Goal: Transaction & Acquisition: Purchase product/service

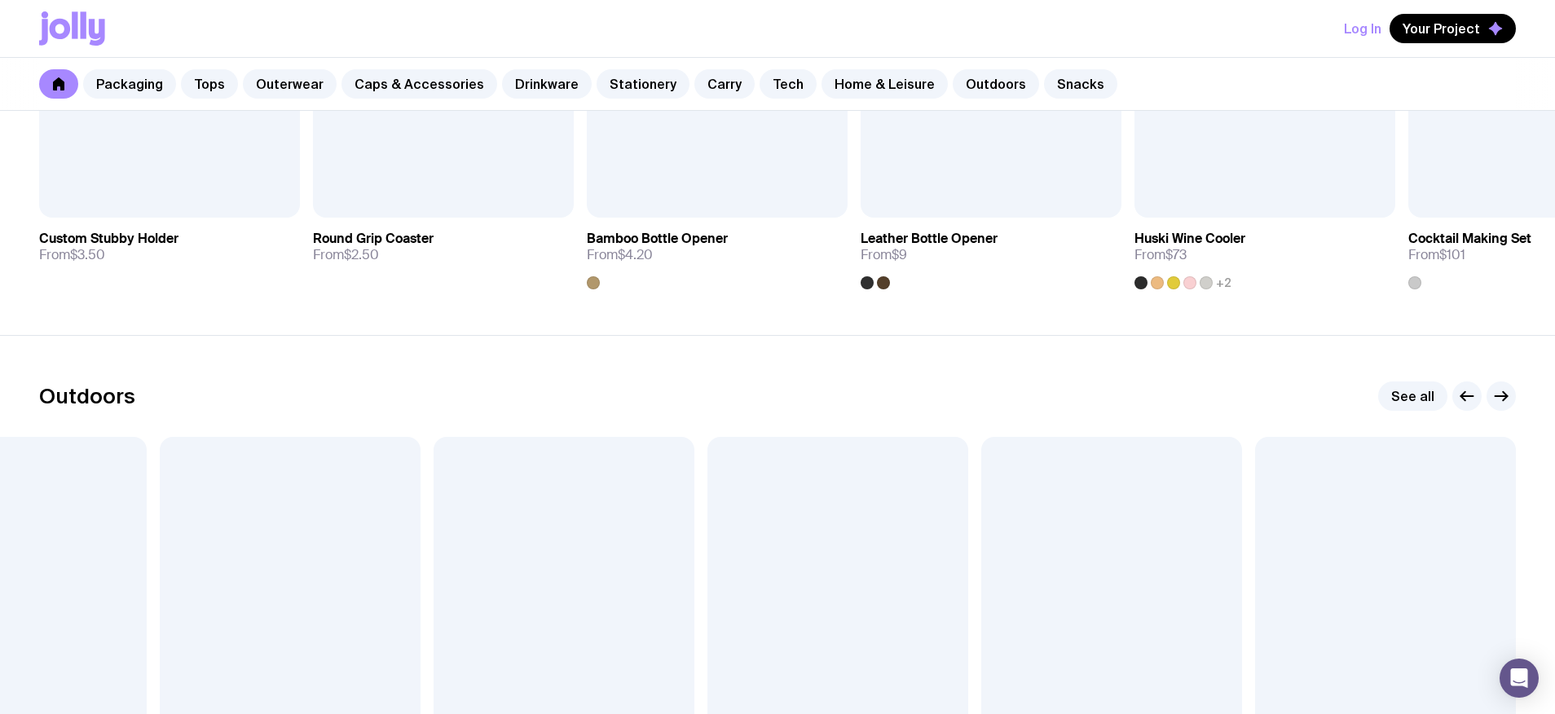
scroll to position [5651, 0]
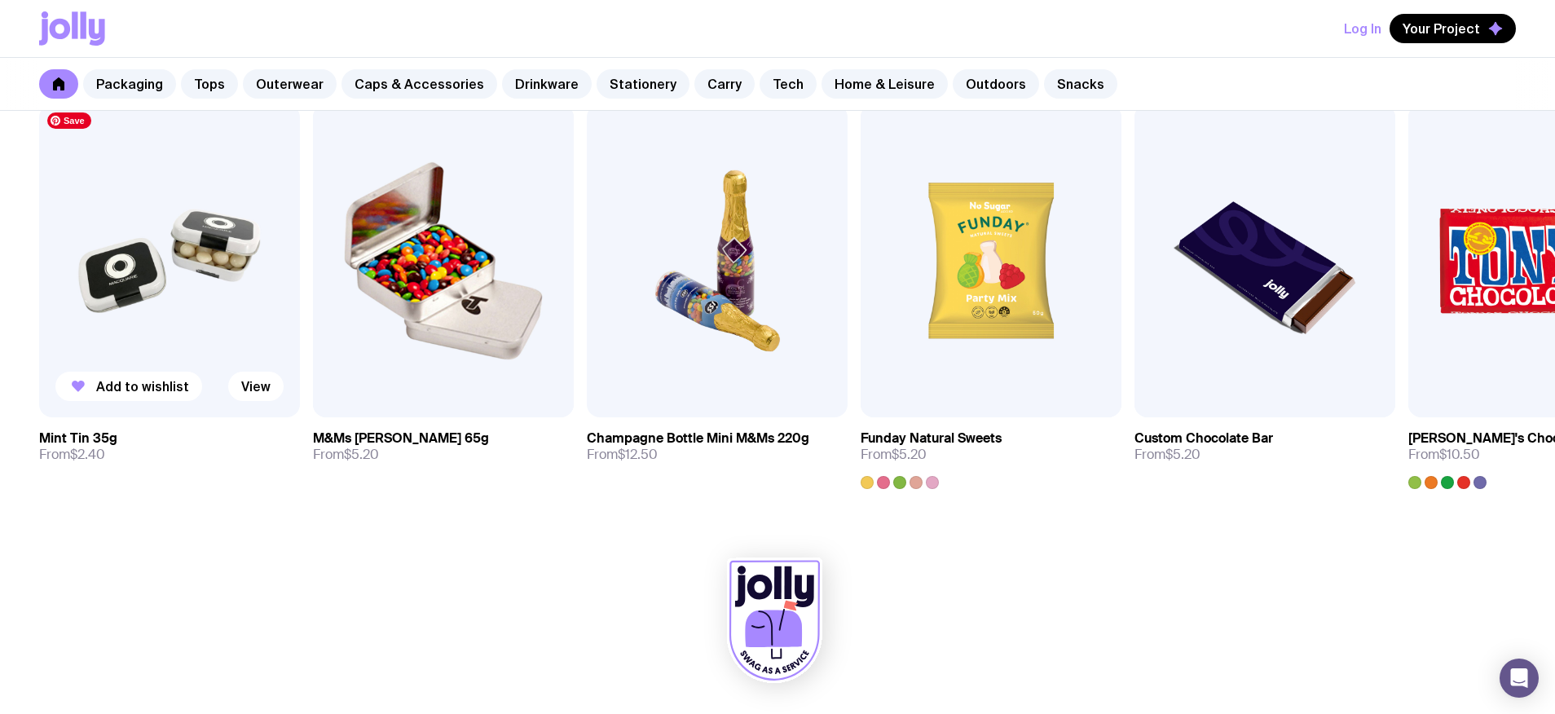
click at [143, 262] on img at bounding box center [169, 260] width 261 height 313
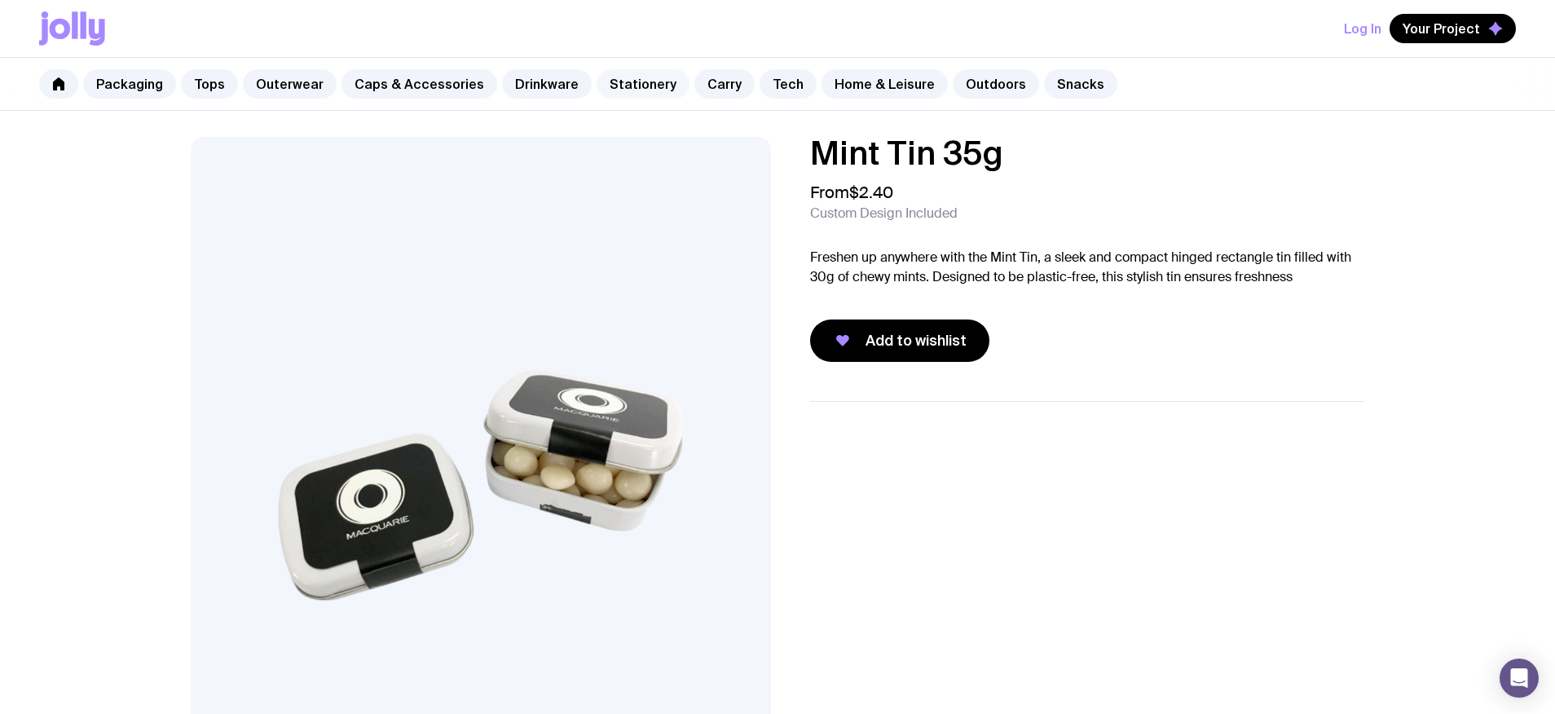
scroll to position [6, 0]
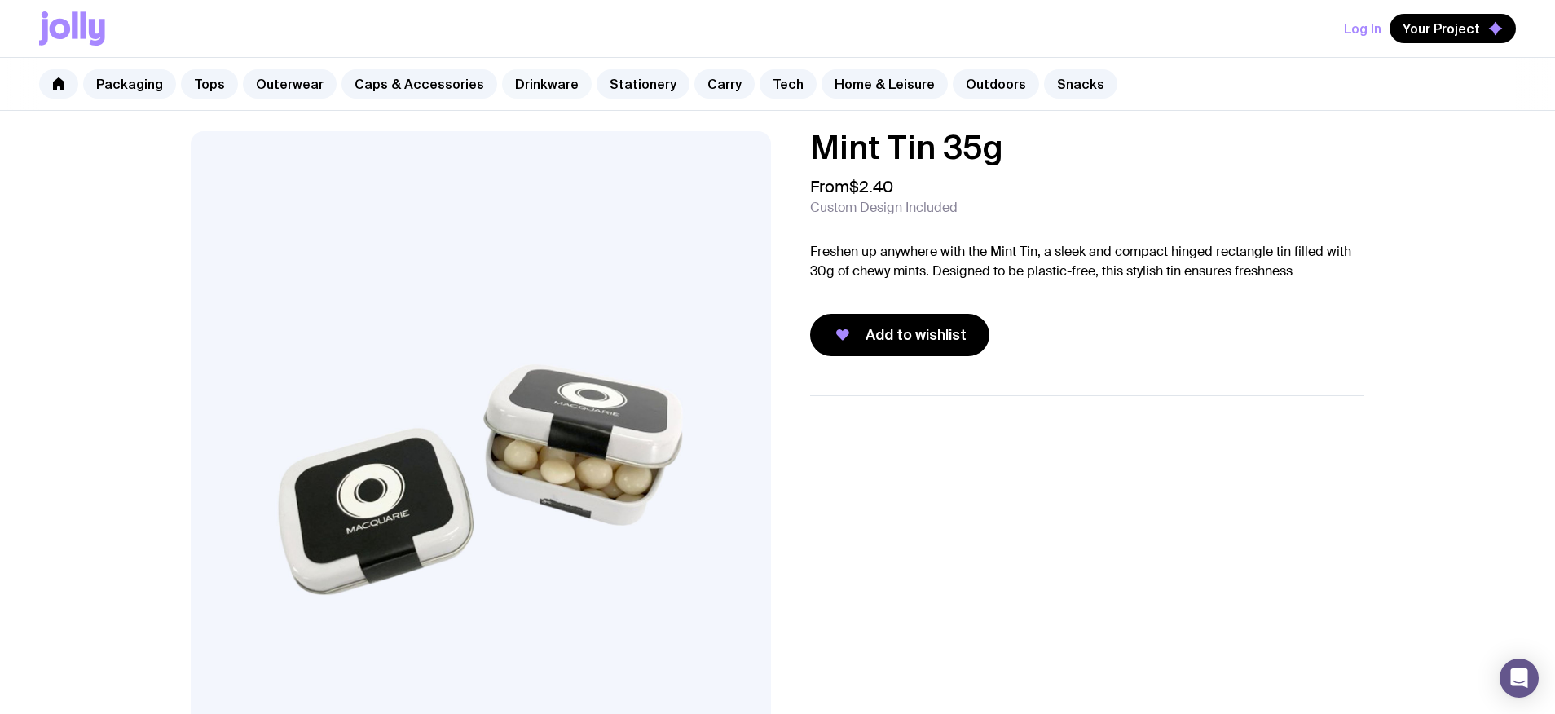
click at [533, 82] on link "Drinkware" at bounding box center [547, 83] width 90 height 29
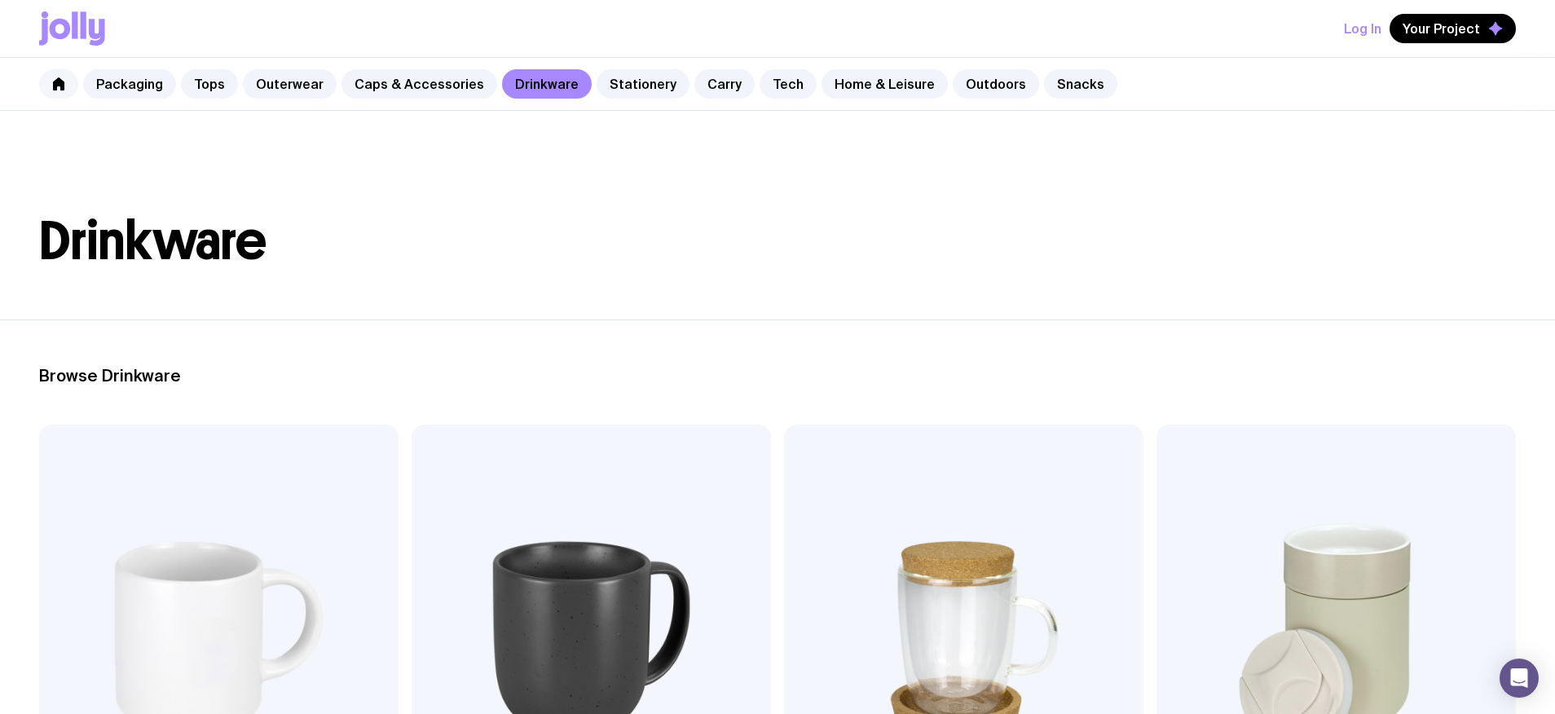
click at [48, 73] on link at bounding box center [58, 83] width 39 height 29
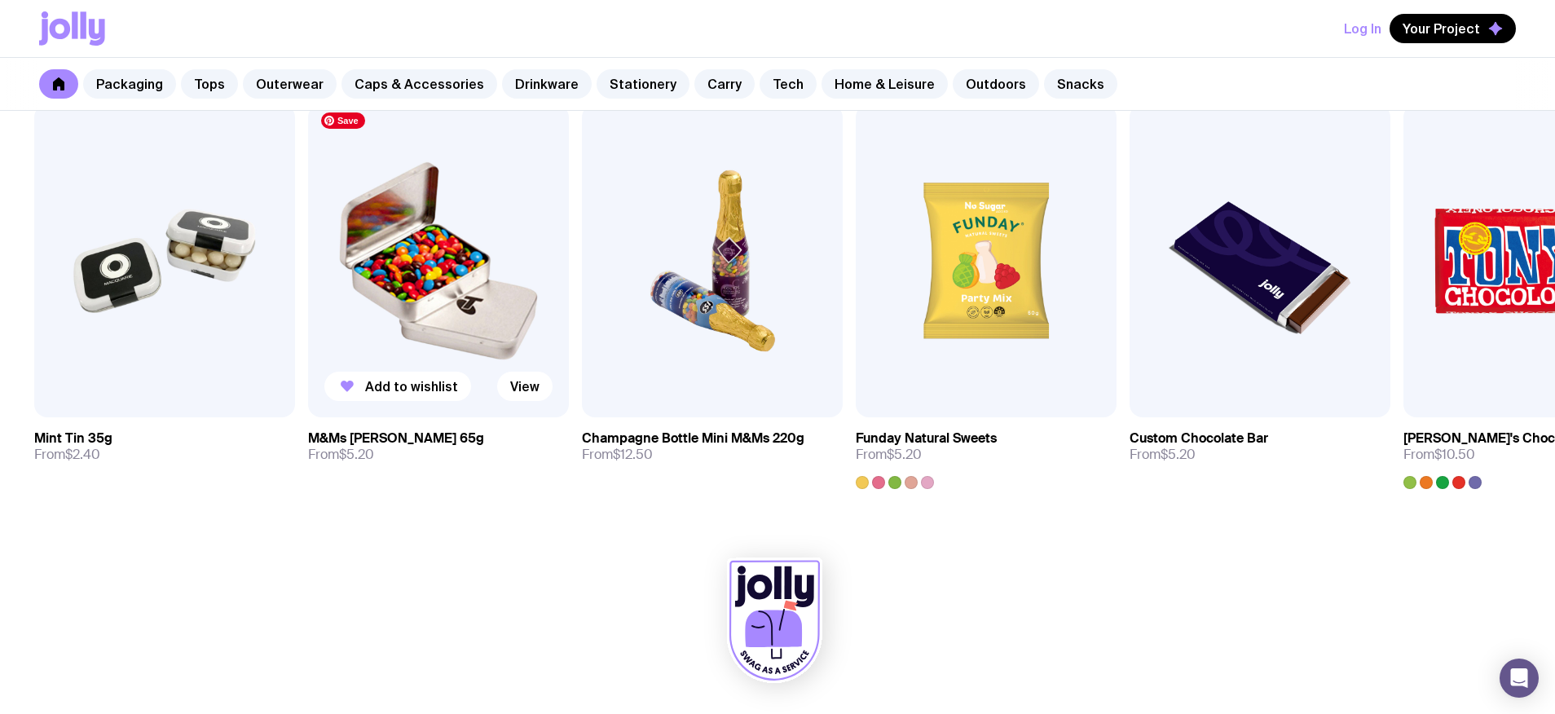
scroll to position [5641, 0]
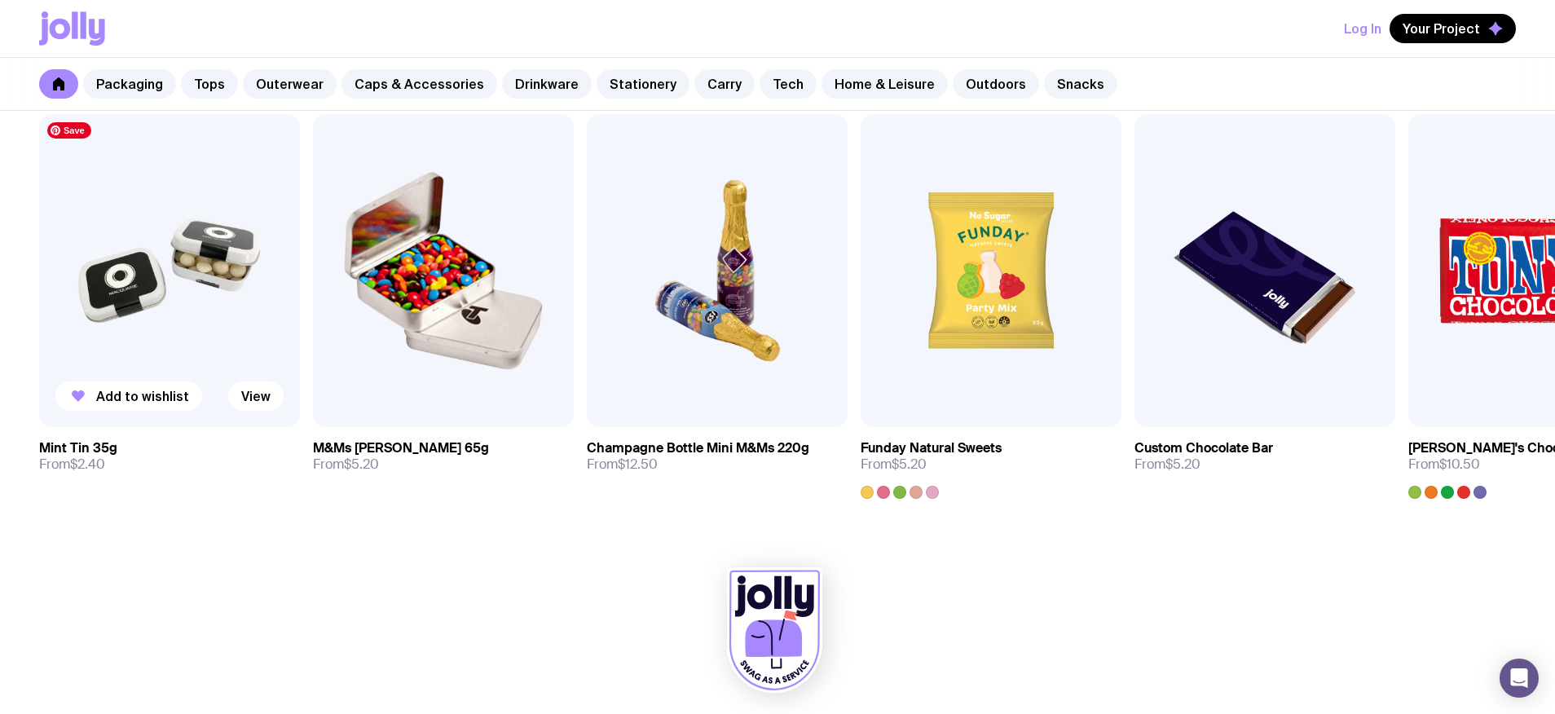
click at [134, 262] on img at bounding box center [169, 270] width 261 height 313
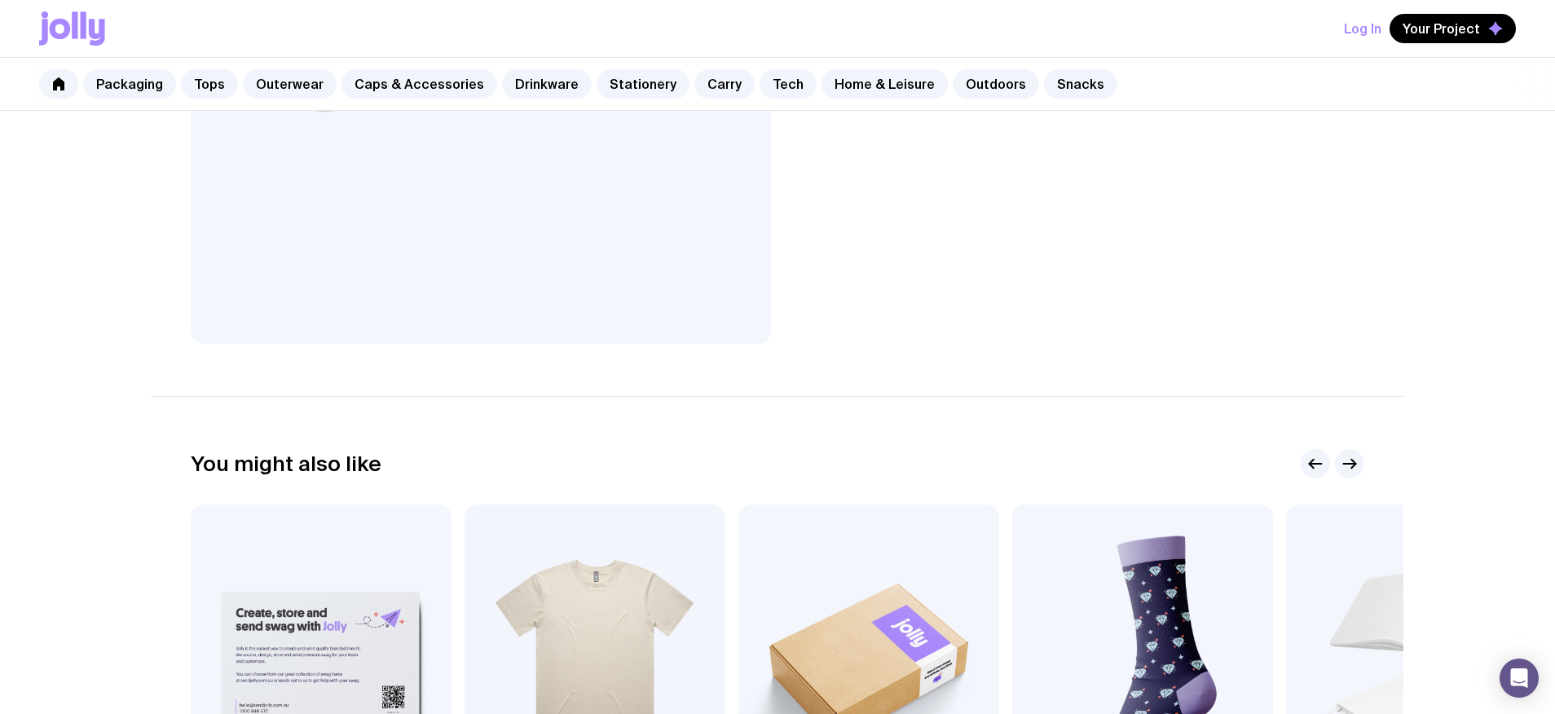
scroll to position [922, 0]
